Goal: Information Seeking & Learning: Learn about a topic

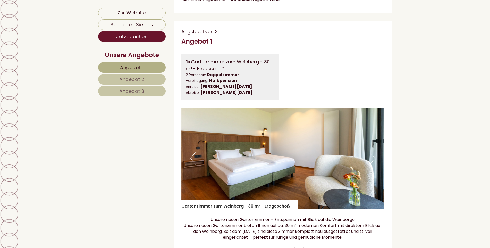
scroll to position [335, 0]
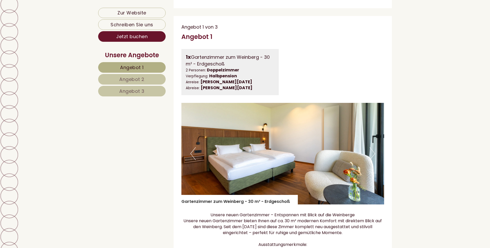
click at [125, 77] on span "Angebot 2" at bounding box center [131, 79] width 25 height 6
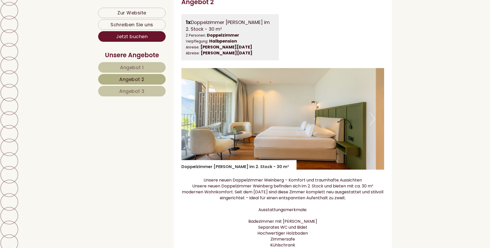
scroll to position [383, 0]
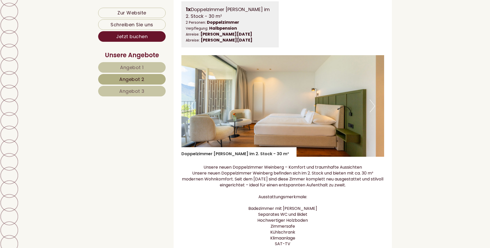
click at [373, 112] on button "Next" at bounding box center [372, 106] width 5 height 13
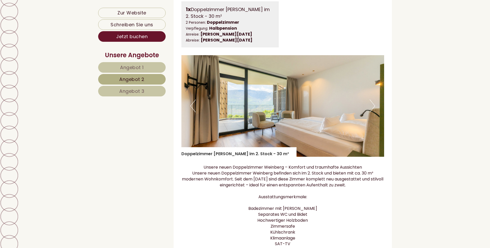
click at [373, 112] on button "Next" at bounding box center [372, 106] width 5 height 13
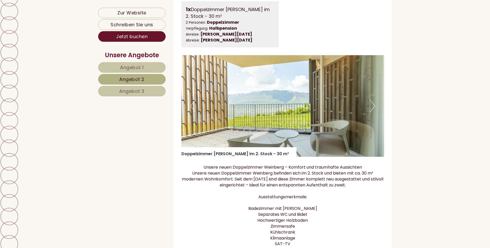
click at [373, 112] on button "Next" at bounding box center [372, 106] width 5 height 13
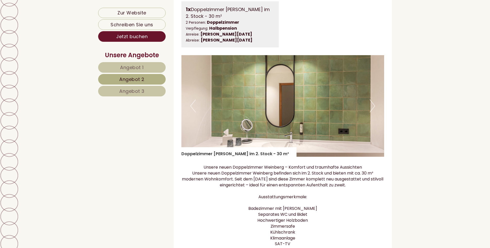
click at [373, 112] on button "Next" at bounding box center [372, 106] width 5 height 13
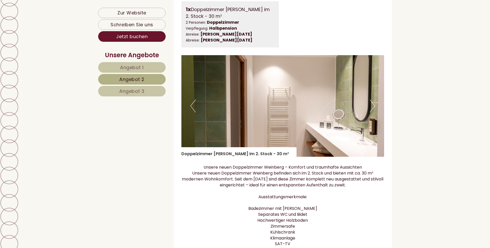
click at [373, 112] on button "Next" at bounding box center [372, 106] width 5 height 13
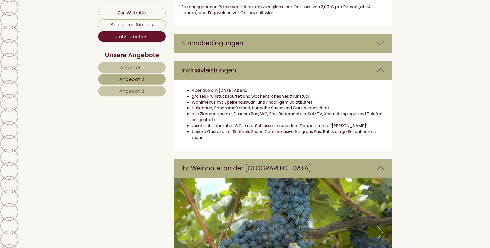
scroll to position [873, 0]
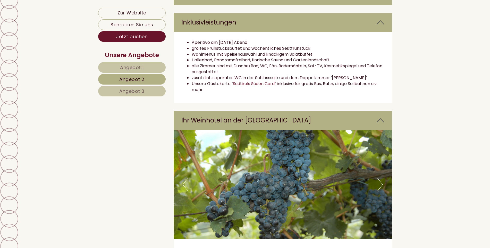
click at [135, 89] on span "Angebot 3" at bounding box center [131, 91] width 25 height 6
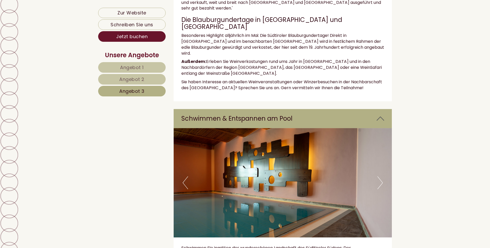
scroll to position [1157, 0]
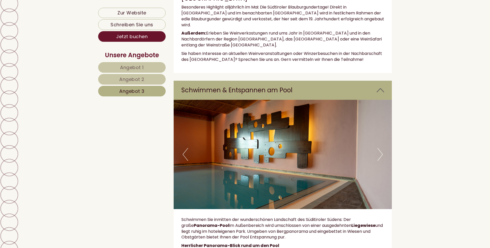
click at [382, 148] on button "Next" at bounding box center [380, 154] width 5 height 13
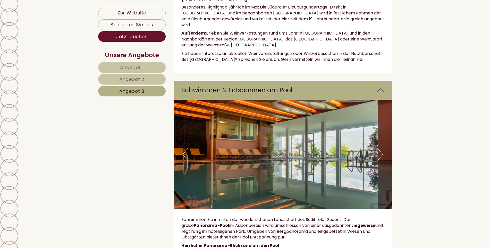
click at [381, 148] on button "Next" at bounding box center [380, 154] width 5 height 13
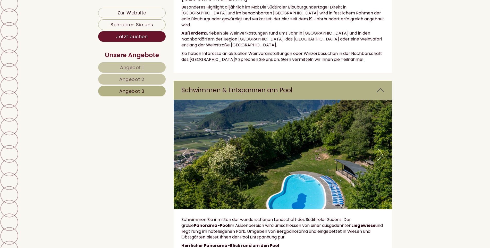
click at [381, 148] on button "Next" at bounding box center [380, 154] width 5 height 13
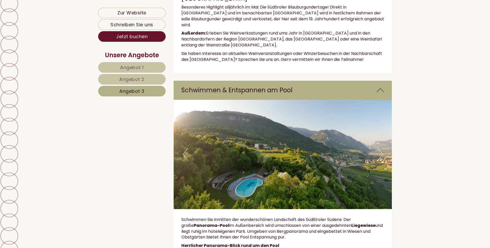
click at [381, 148] on button "Next" at bounding box center [380, 154] width 5 height 13
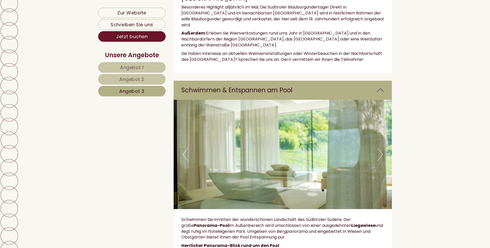
click at [381, 148] on button "Next" at bounding box center [380, 154] width 5 height 13
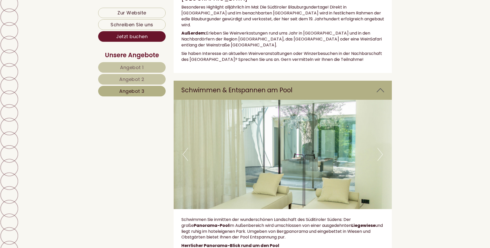
click at [381, 148] on button "Next" at bounding box center [380, 154] width 5 height 13
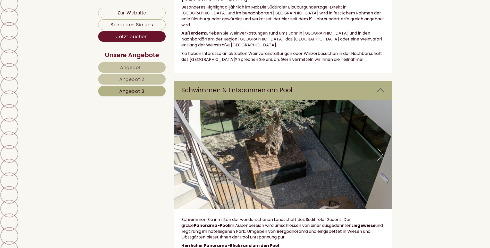
click at [380, 148] on button "Next" at bounding box center [380, 154] width 5 height 13
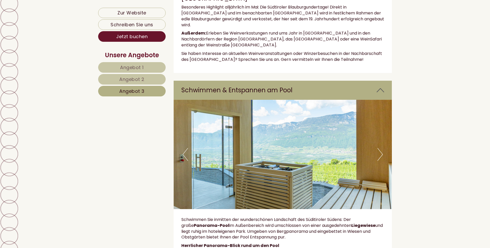
click at [380, 148] on button "Next" at bounding box center [380, 154] width 5 height 13
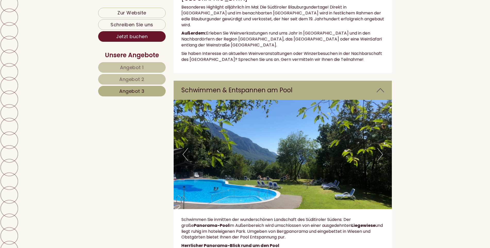
click at [381, 148] on button "Next" at bounding box center [380, 154] width 5 height 13
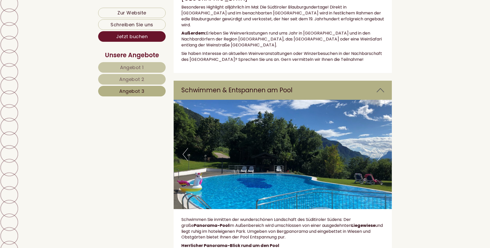
click at [381, 148] on button "Next" at bounding box center [380, 154] width 5 height 13
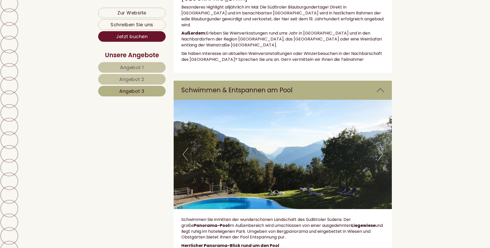
click at [381, 148] on button "Next" at bounding box center [380, 154] width 5 height 13
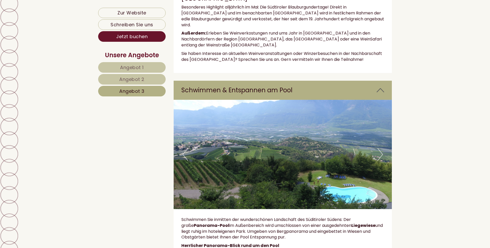
click at [381, 148] on button "Next" at bounding box center [380, 154] width 5 height 13
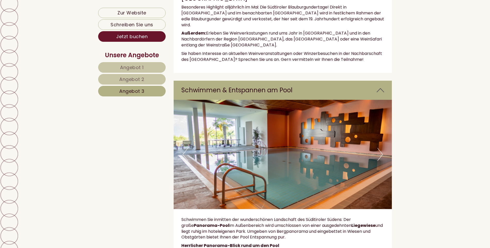
click at [381, 148] on button "Next" at bounding box center [380, 154] width 5 height 13
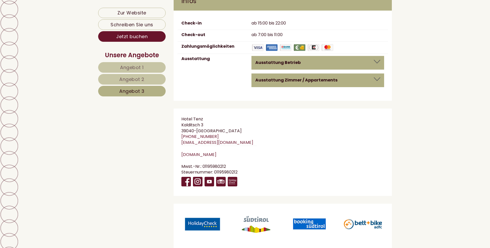
scroll to position [2125, 0]
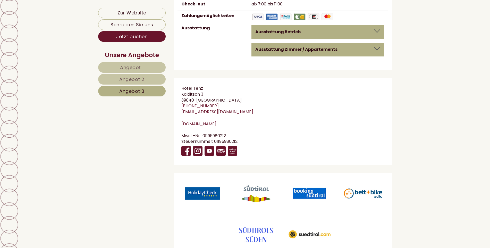
drag, startPoint x: 199, startPoint y: 75, endPoint x: 253, endPoint y: 75, distance: 53.9
click at [242, 97] on span "[GEOGRAPHIC_DATA]" at bounding box center [218, 100] width 45 height 6
drag, startPoint x: 253, startPoint y: 75, endPoint x: 250, endPoint y: 76, distance: 2.8
copy span "[GEOGRAPHIC_DATA]"
